Goal: Check status: Check status

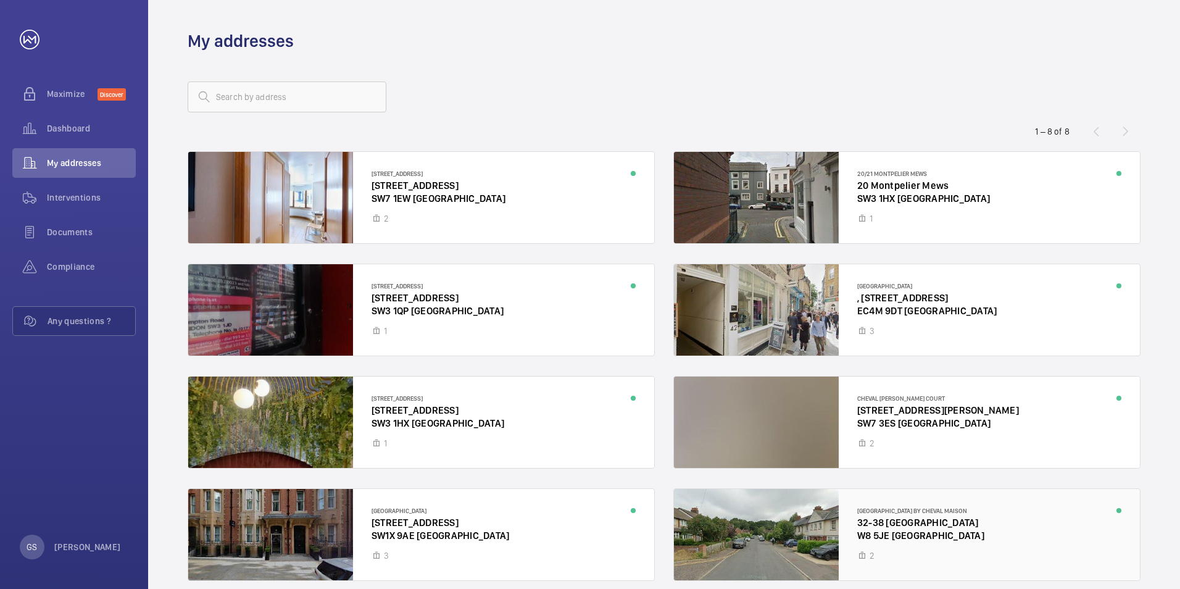
click at [975, 527] on div at bounding box center [907, 534] width 466 height 91
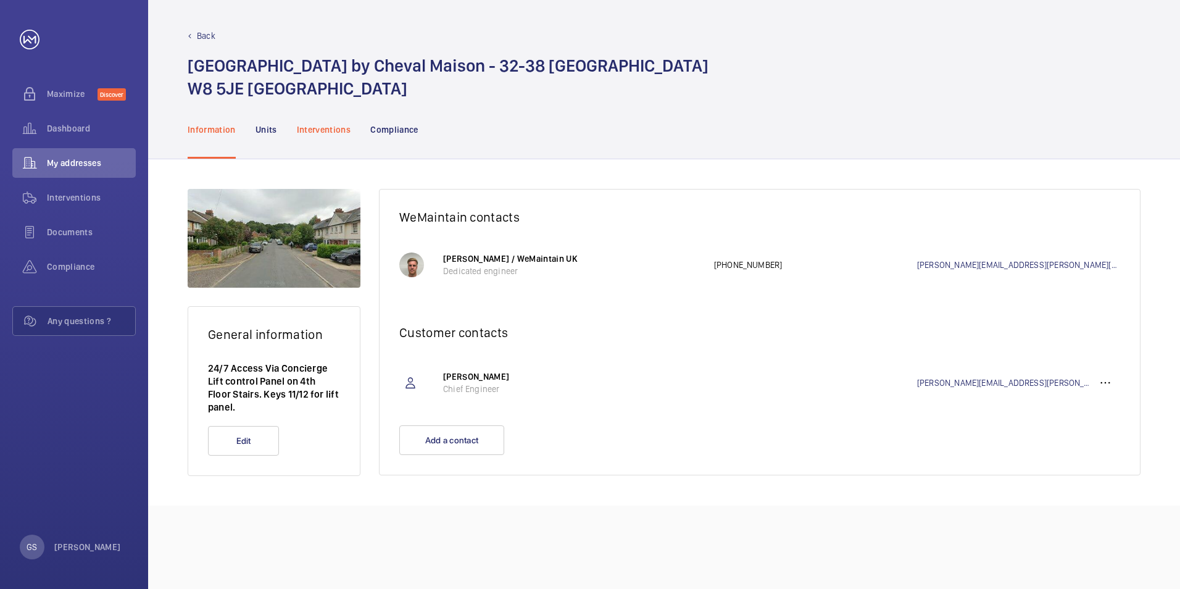
click at [325, 131] on p "Interventions" at bounding box center [324, 129] width 54 height 12
